Goal: Information Seeking & Learning: Learn about a topic

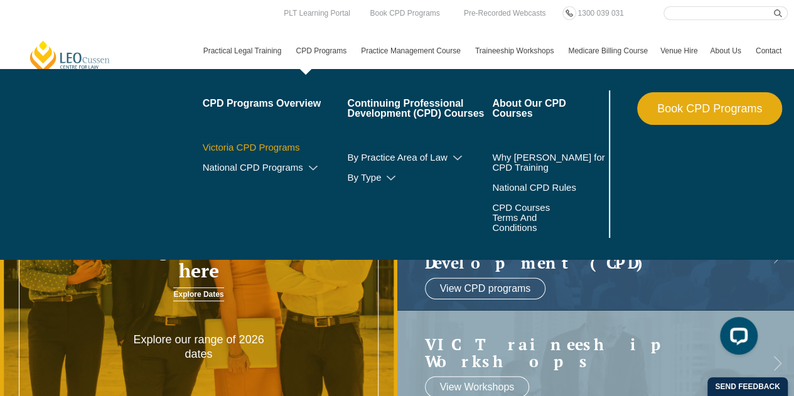
click at [279, 149] on link "Victoria CPD Programs" at bounding box center [275, 147] width 145 height 10
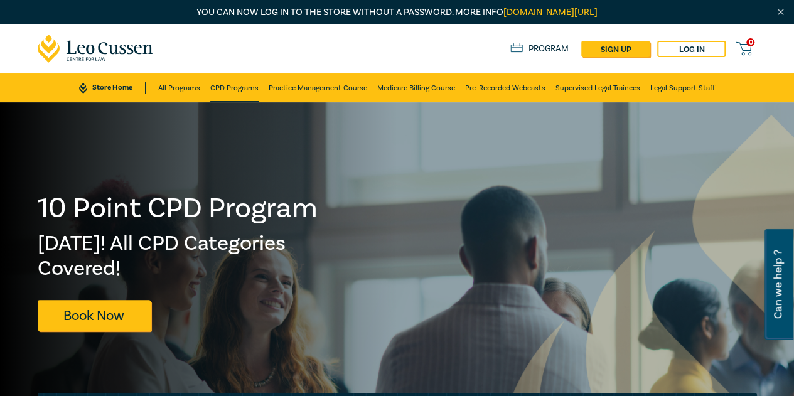
click at [259, 92] on li "CPD Programs" at bounding box center [234, 87] width 58 height 29
click at [243, 91] on link "CPD Programs" at bounding box center [234, 87] width 48 height 29
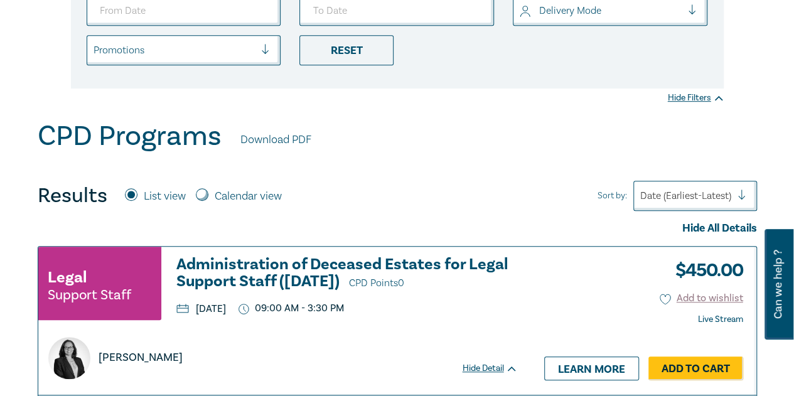
scroll to position [251, 0]
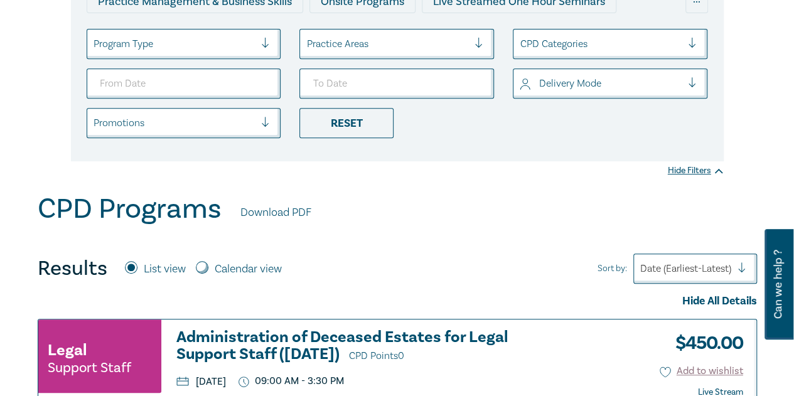
click at [238, 52] on div "Program Type" at bounding box center [174, 43] width 174 height 21
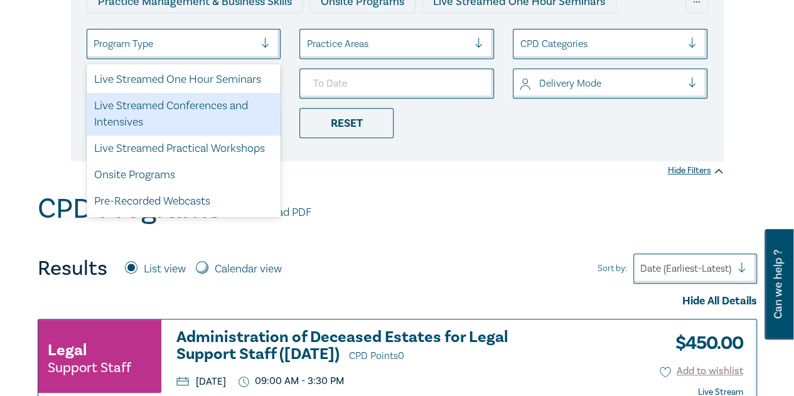
click at [226, 96] on div "Live Streamed Conferences and Intensives" at bounding box center [184, 114] width 195 height 43
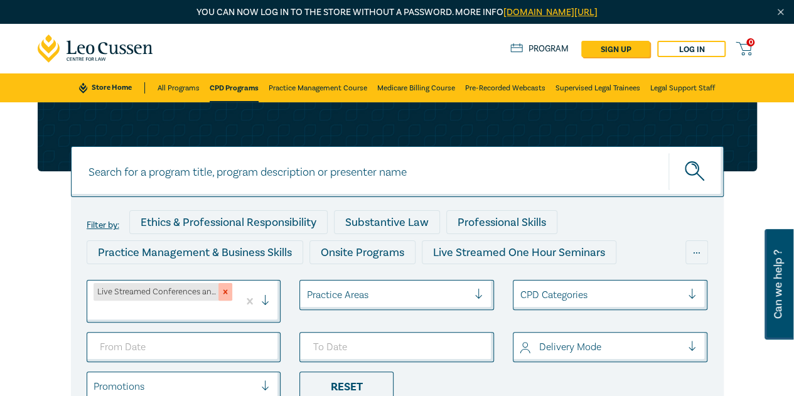
click at [226, 288] on icon "Remove Live Streamed Conferences and Intensives" at bounding box center [225, 291] width 9 height 9
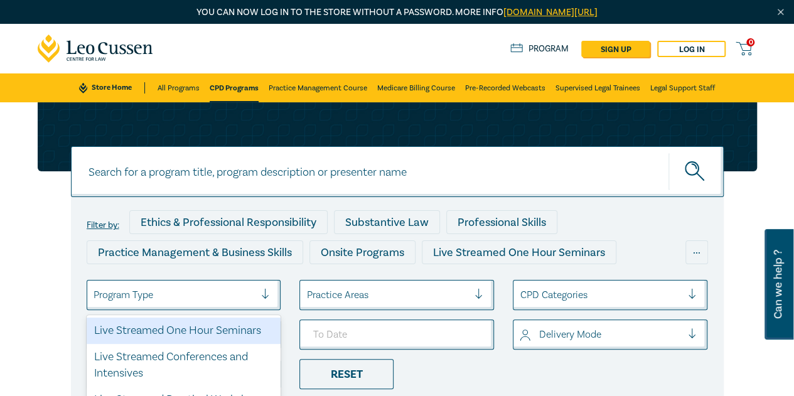
click at [267, 294] on div at bounding box center [270, 295] width 19 height 13
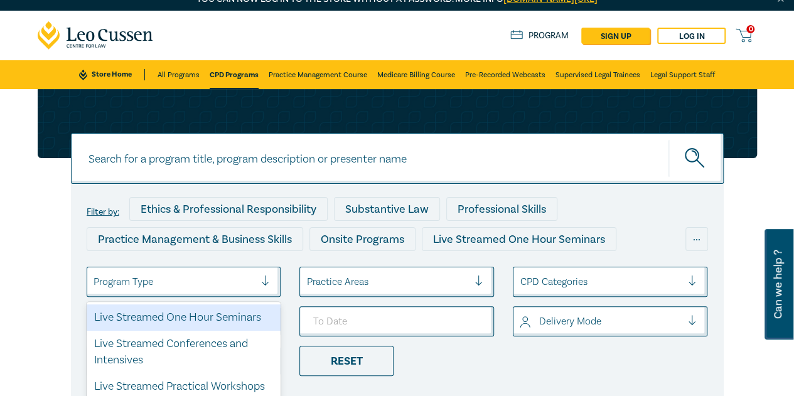
scroll to position [77, 0]
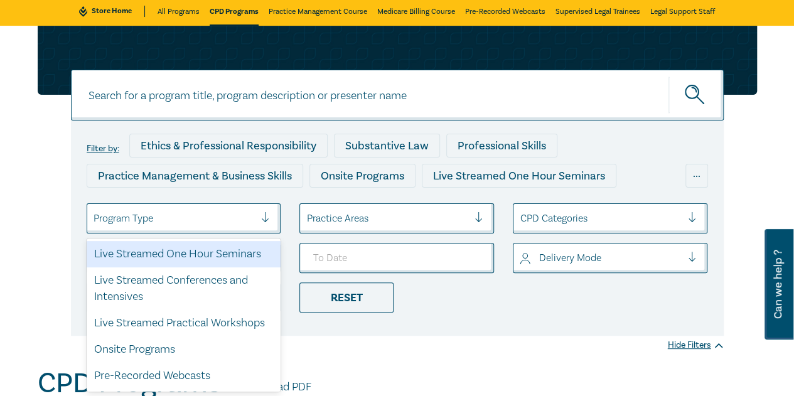
click at [221, 259] on div "Live Streamed One Hour Seminars" at bounding box center [184, 254] width 195 height 26
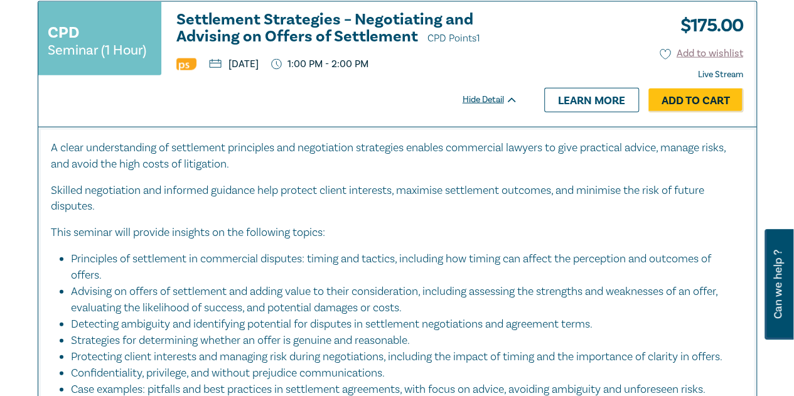
scroll to position [6375, 0]
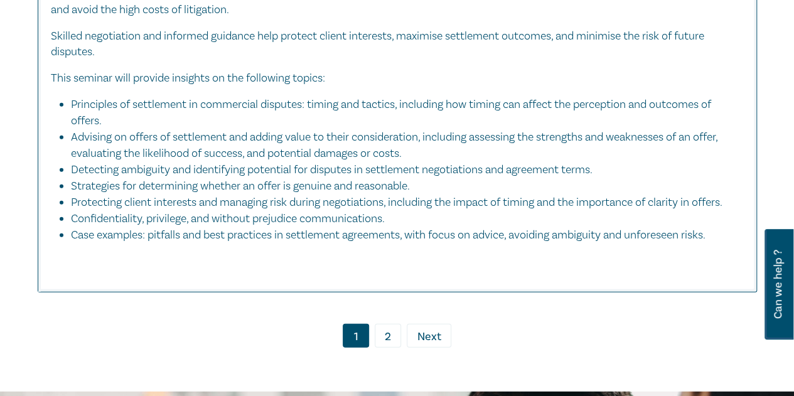
click at [392, 348] on link "2" at bounding box center [388, 336] width 26 height 24
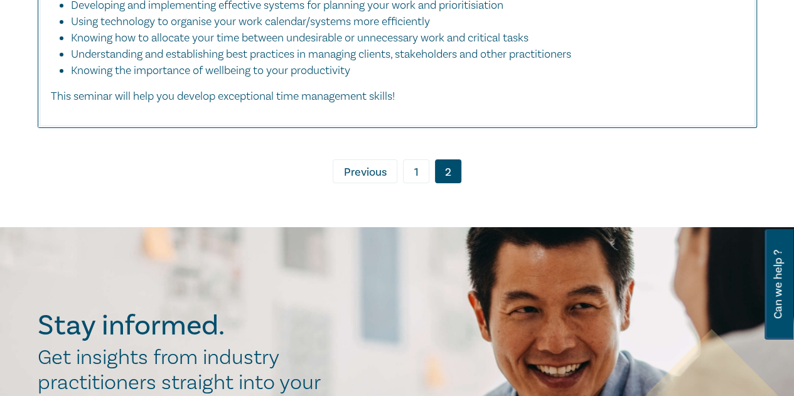
scroll to position [4394, 0]
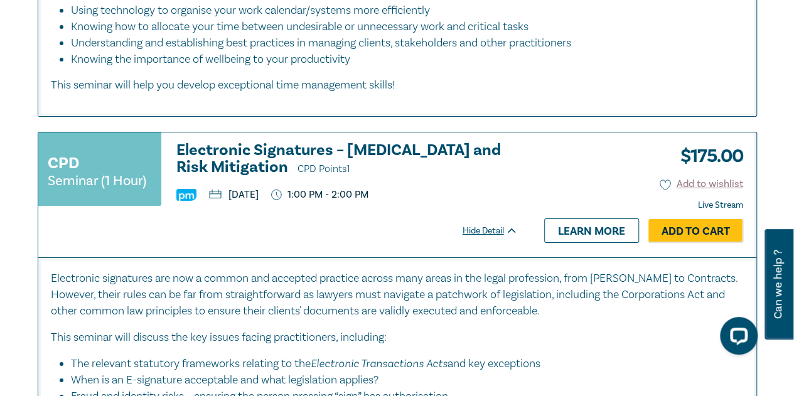
scroll to position [4582, 0]
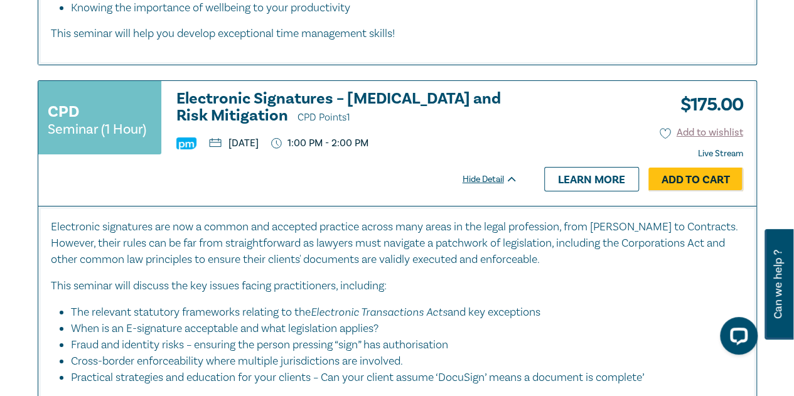
click at [230, 119] on h3 "Electronic Signatures – Legal Execution and Risk Mitigation CPD Points 1" at bounding box center [346, 108] width 341 height 36
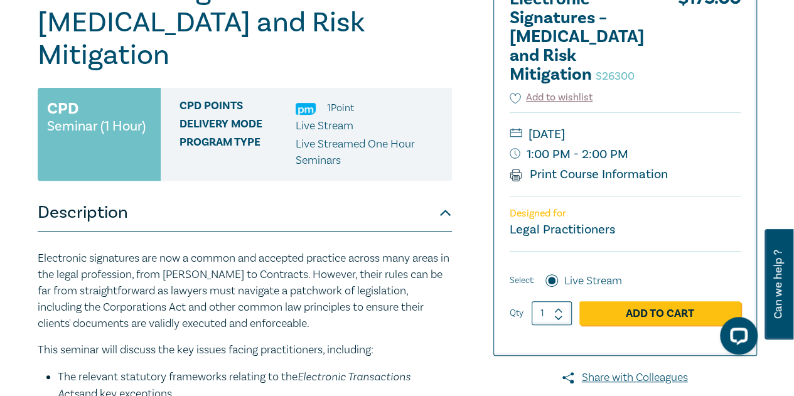
scroll to position [126, 0]
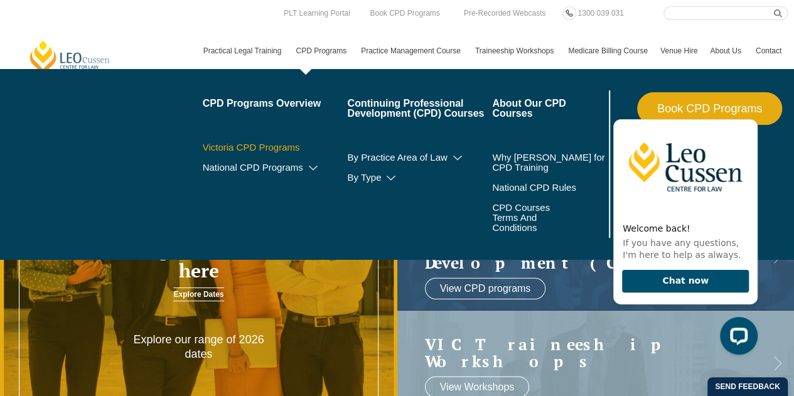
click at [266, 149] on link "Victoria CPD Programs" at bounding box center [275, 147] width 145 height 10
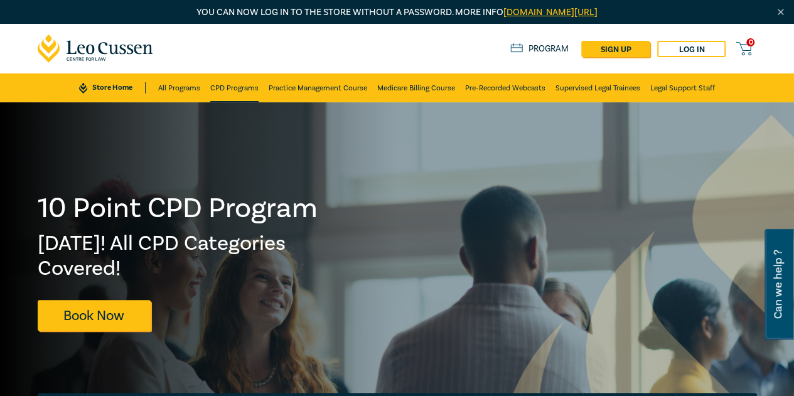
click at [238, 94] on link "CPD Programs" at bounding box center [234, 87] width 48 height 29
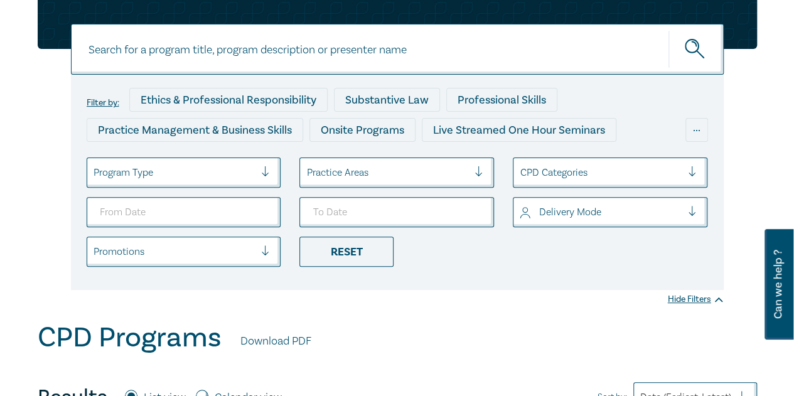
scroll to position [126, 0]
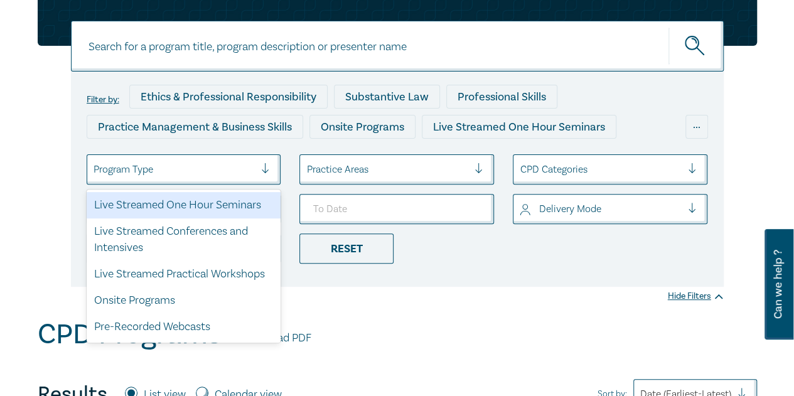
click at [243, 163] on div at bounding box center [175, 169] width 162 height 16
click at [229, 207] on div "Live Streamed One Hour Seminars" at bounding box center [184, 205] width 195 height 26
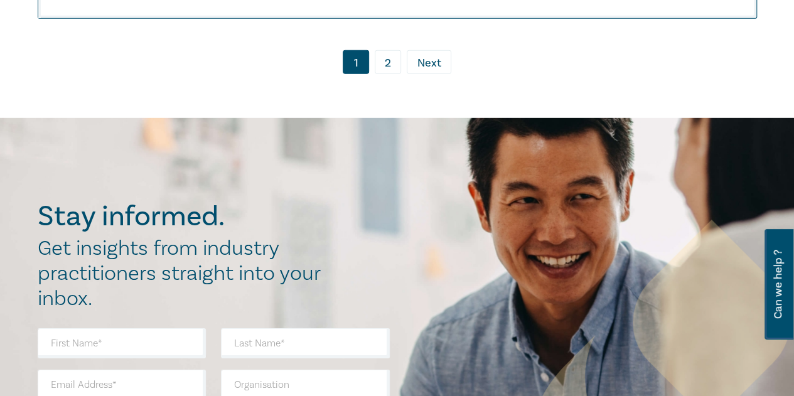
scroll to position [6544, 0]
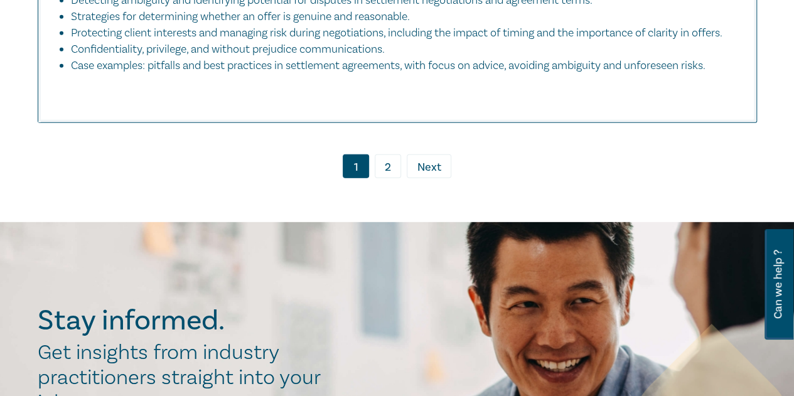
click at [385, 178] on link "2" at bounding box center [388, 166] width 26 height 24
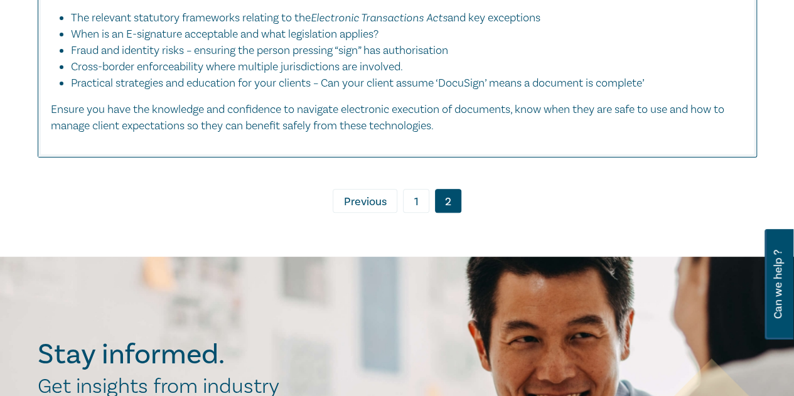
scroll to position [4896, 0]
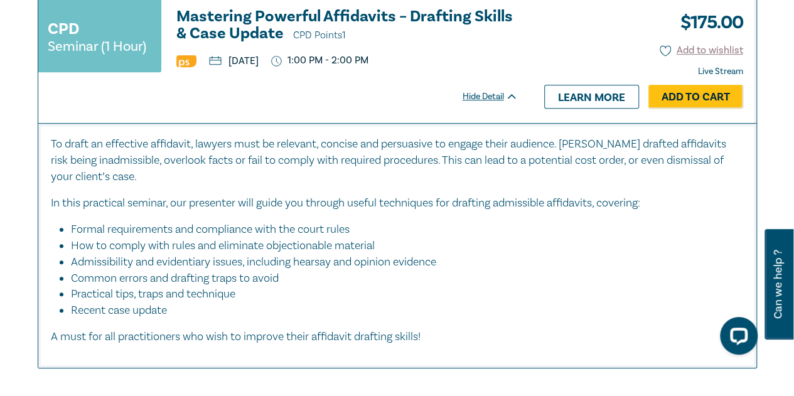
scroll to position [5063, 0]
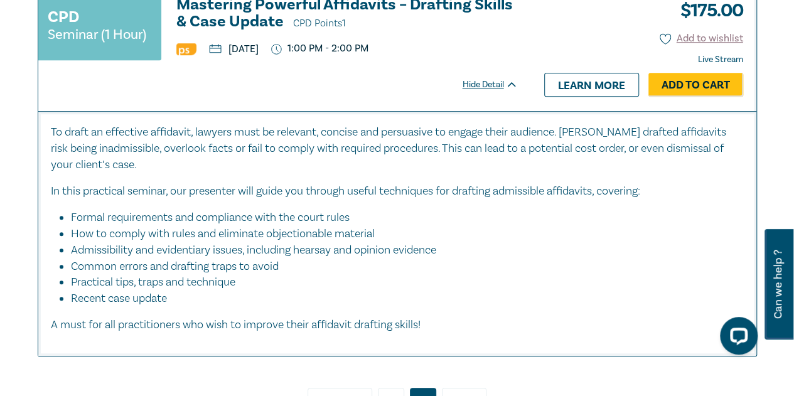
click at [238, 32] on h3 "Mastering Powerful Affidavits – Drafting Skills & Case Update CPD Points 1" at bounding box center [346, 14] width 341 height 36
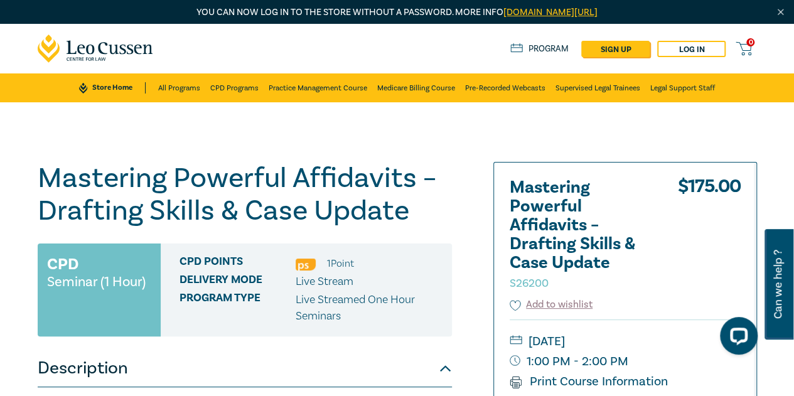
scroll to position [63, 0]
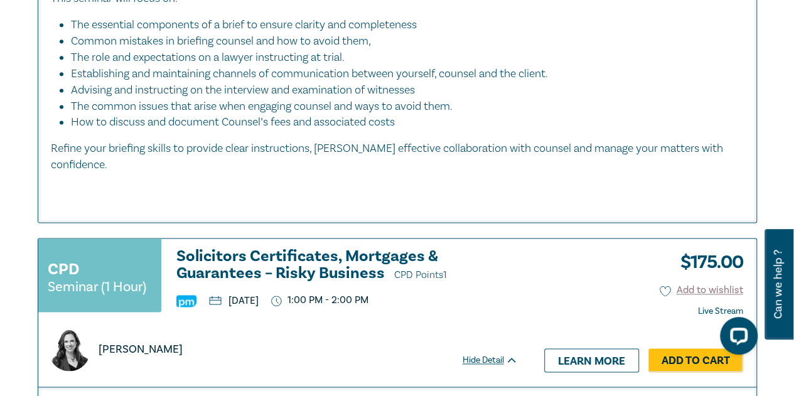
scroll to position [6019, 0]
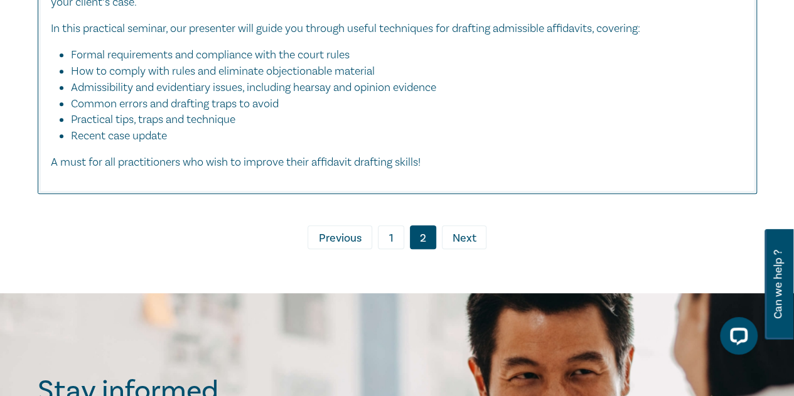
scroll to position [5203, 0]
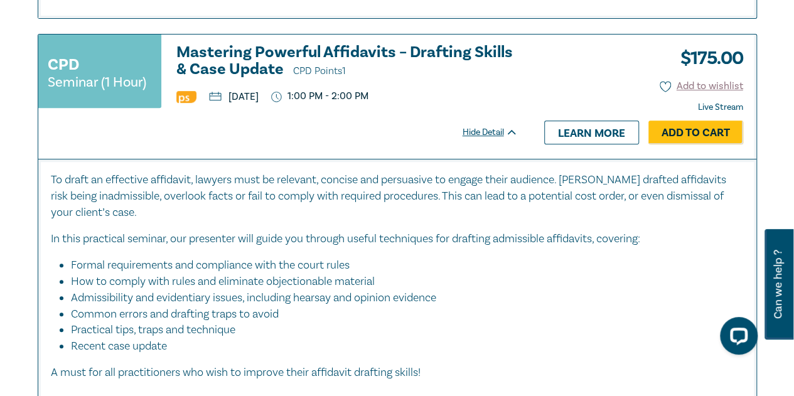
scroll to position [4952, 0]
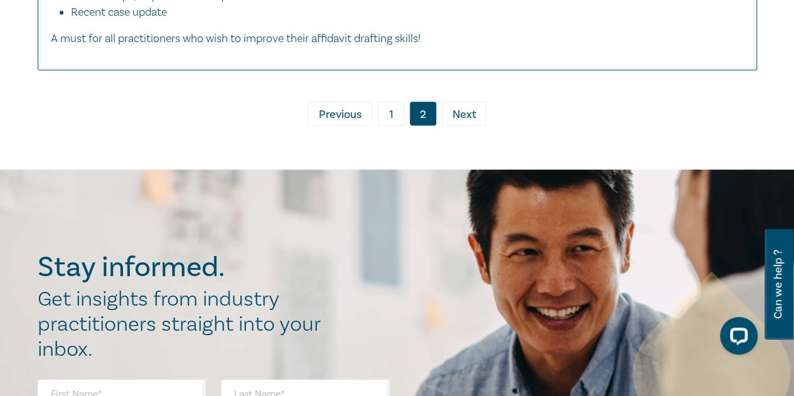
scroll to position [5377, 0]
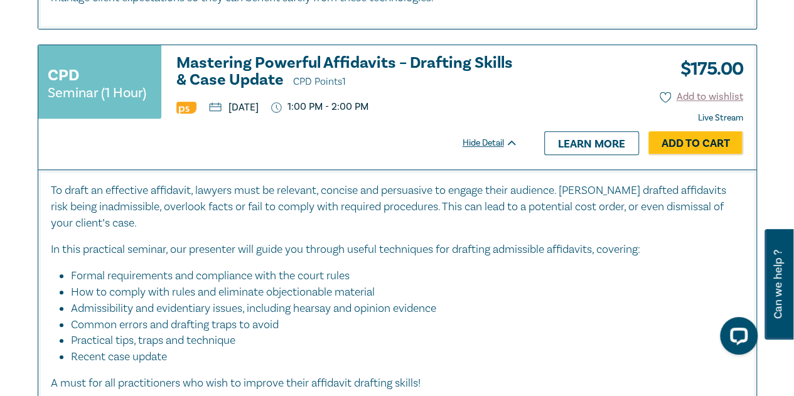
scroll to position [5000, 0]
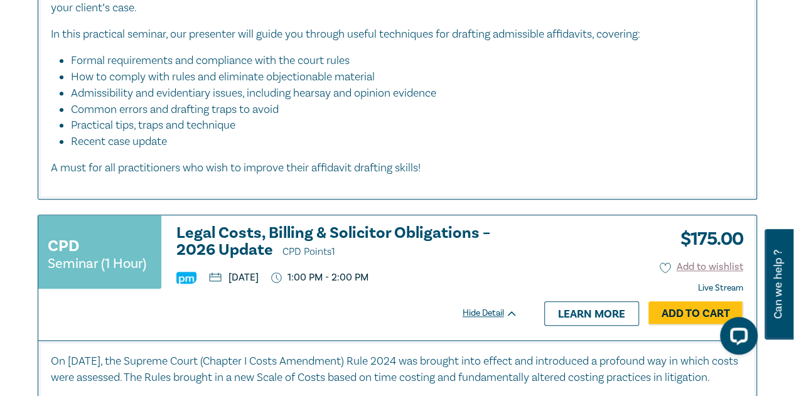
scroll to position [5330, 0]
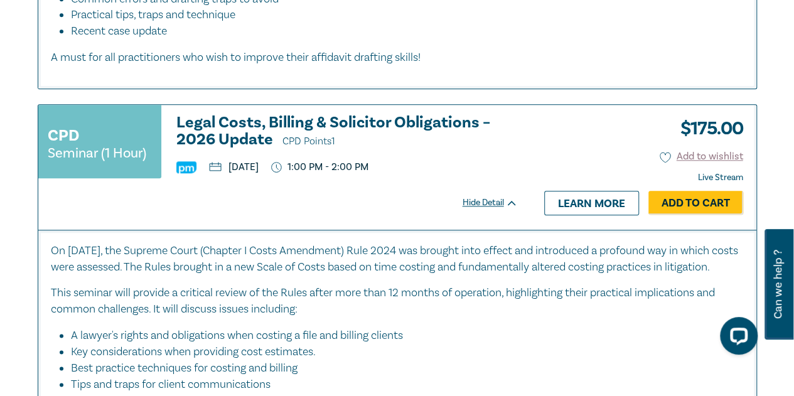
click at [326, 149] on h3 "Legal Costs, Billing & Solicitor Obligations – 2026 Update CPD Points 1" at bounding box center [346, 132] width 341 height 36
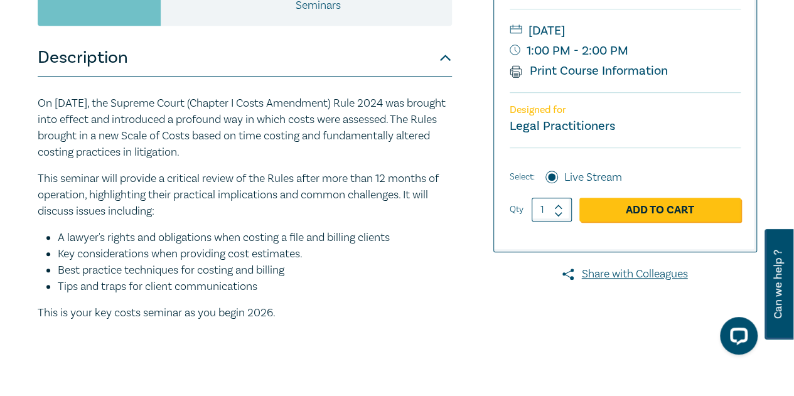
scroll to position [314, 0]
